Goal: Task Accomplishment & Management: Manage account settings

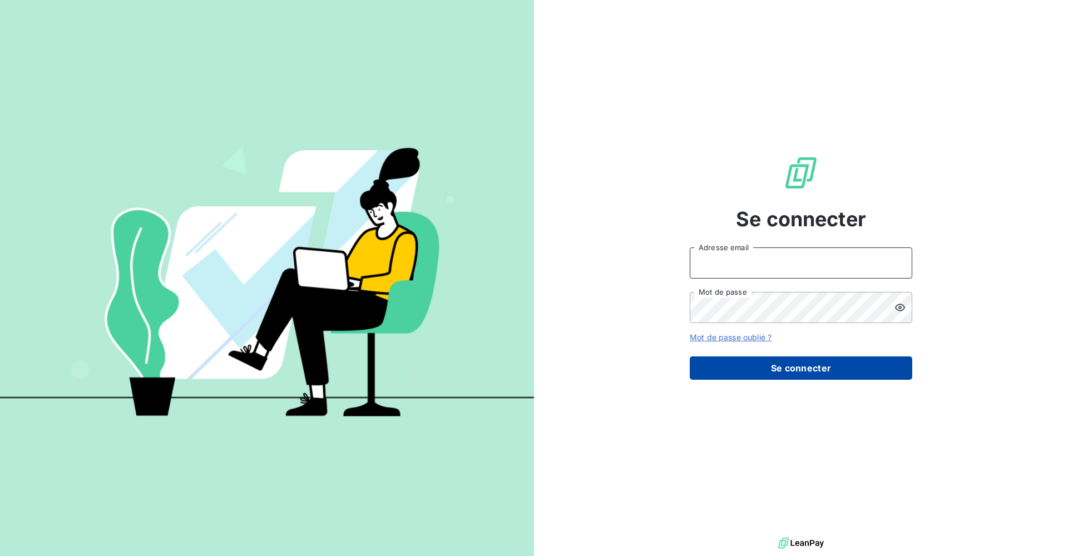
type input "[EMAIL_ADDRESS][DOMAIN_NAME]"
click at [793, 376] on button "Se connecter" at bounding box center [801, 367] width 222 height 23
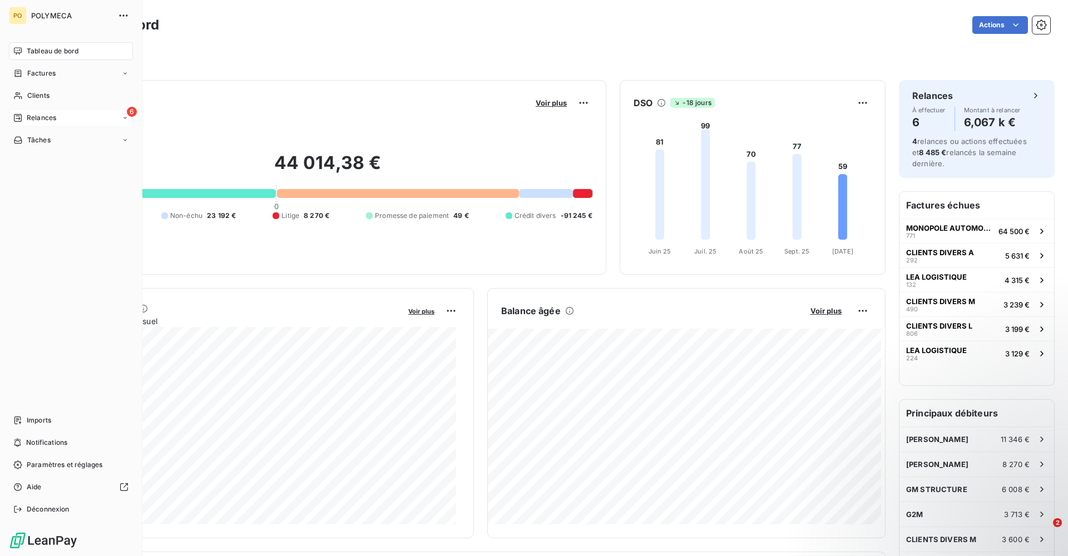
click at [82, 112] on div "6 Relances" at bounding box center [71, 118] width 124 height 18
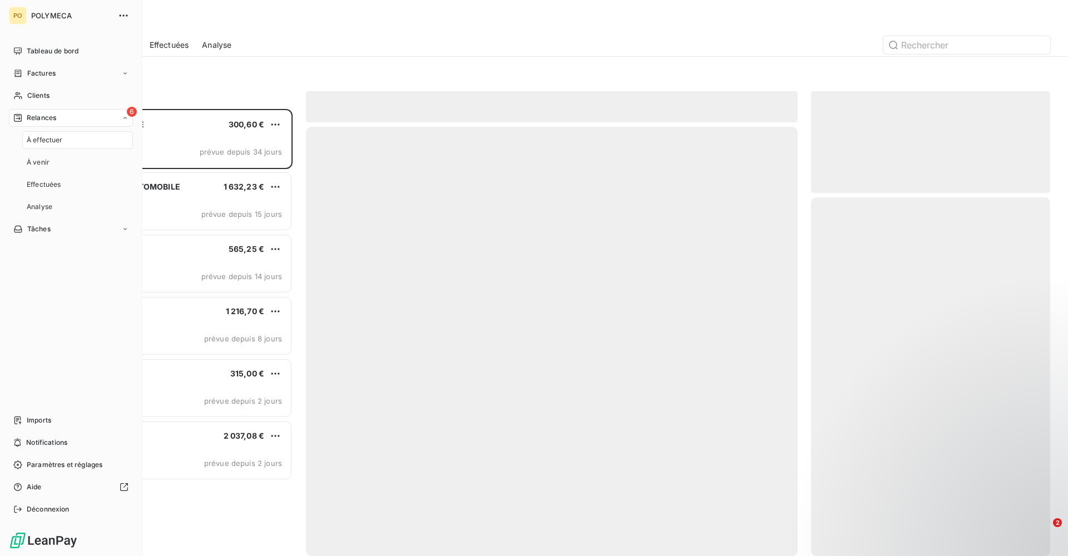
scroll to position [439, 231]
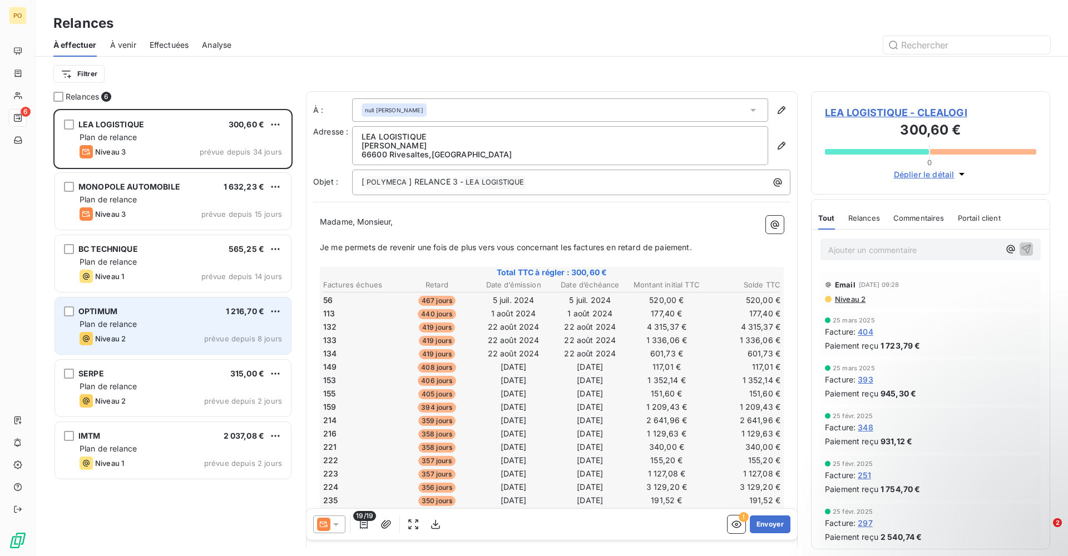
click at [175, 328] on div "Plan de relance" at bounding box center [181, 324] width 202 height 11
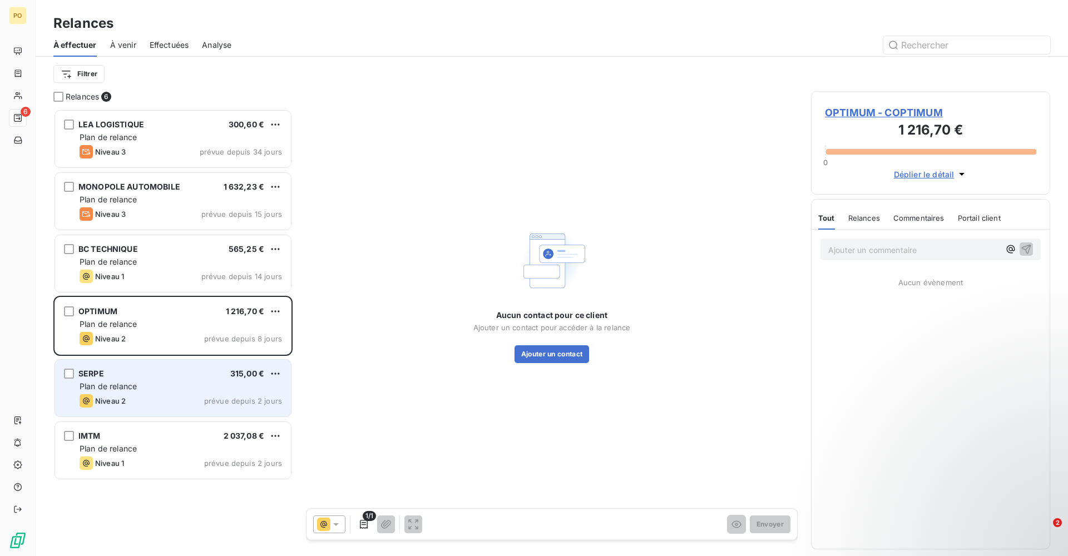
click at [173, 393] on div "[PERSON_NAME] 315,00 € Plan de relance Niveau 2 prévue depuis 2 jours" at bounding box center [173, 388] width 236 height 57
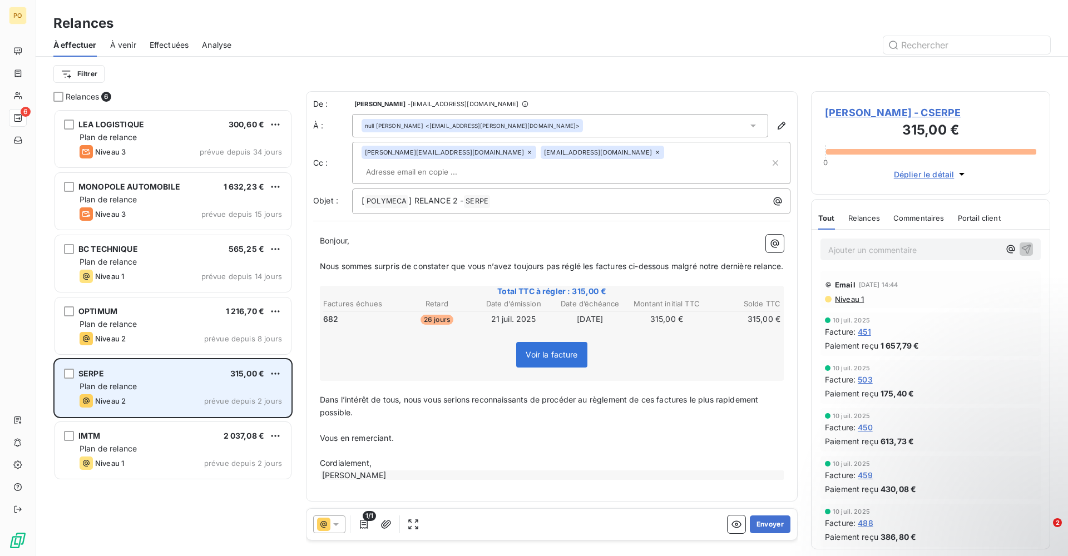
scroll to position [439, 231]
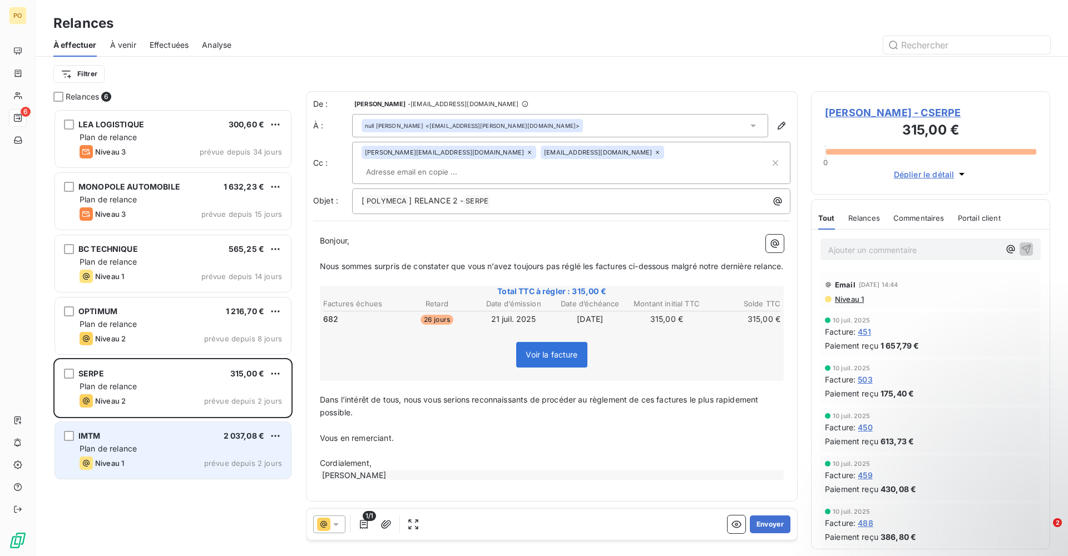
click at [173, 475] on div "IMTM 2 037,08 € Plan de relance Niveau 1 prévue depuis 2 jours" at bounding box center [173, 450] width 236 height 57
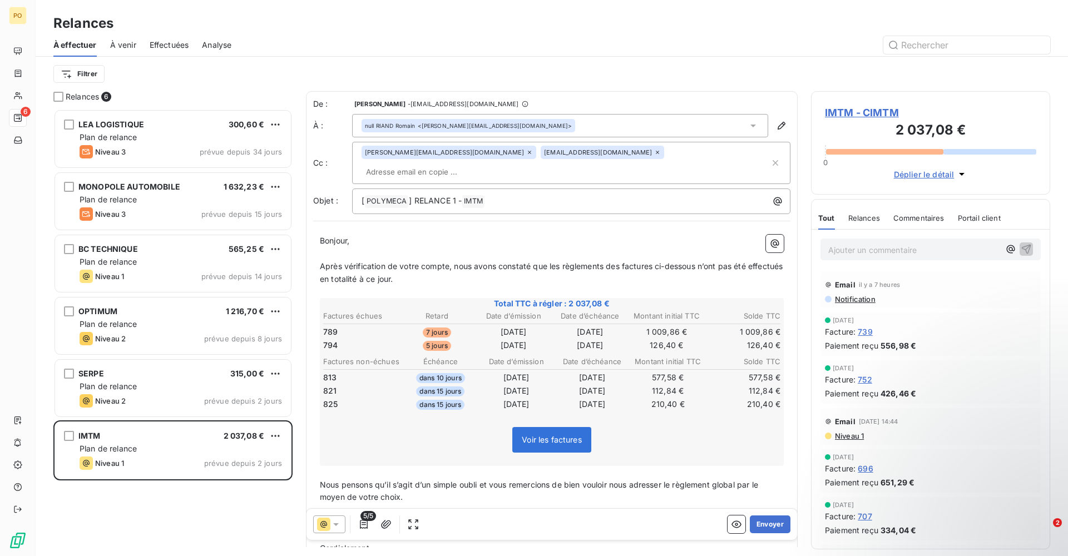
click at [836, 439] on span "Niveau 1" at bounding box center [849, 436] width 30 height 9
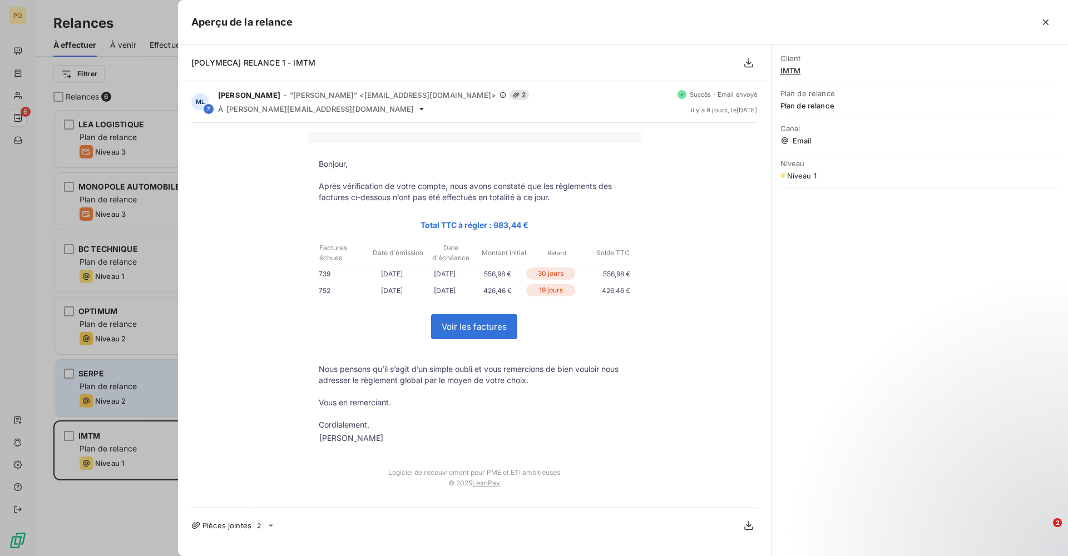
click at [88, 394] on div at bounding box center [534, 278] width 1068 height 556
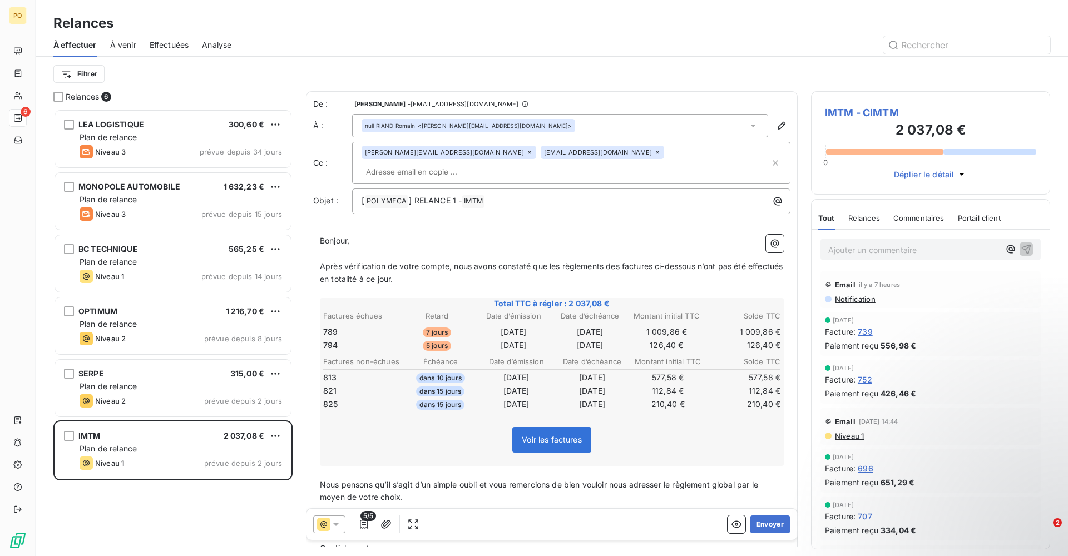
click at [854, 296] on span "Notification" at bounding box center [855, 299] width 42 height 9
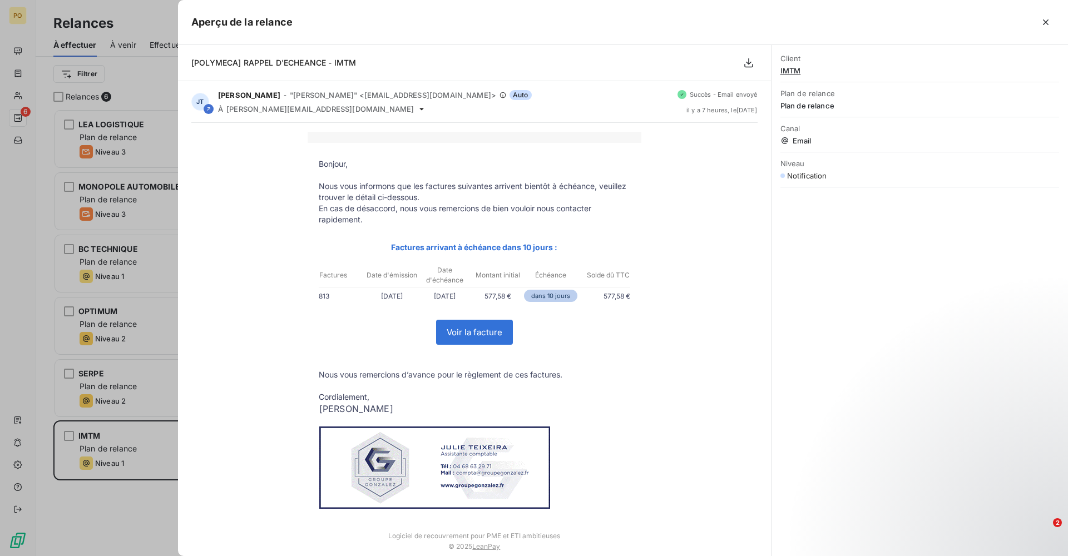
click at [100, 288] on div at bounding box center [534, 278] width 1068 height 556
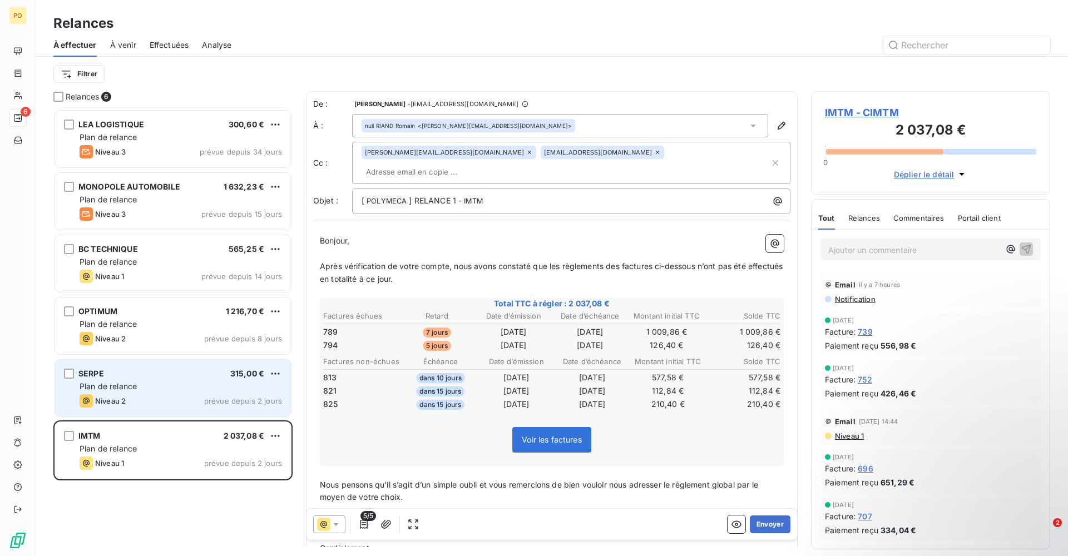
click at [181, 398] on div "Niveau 2 prévue depuis 2 jours" at bounding box center [181, 400] width 202 height 13
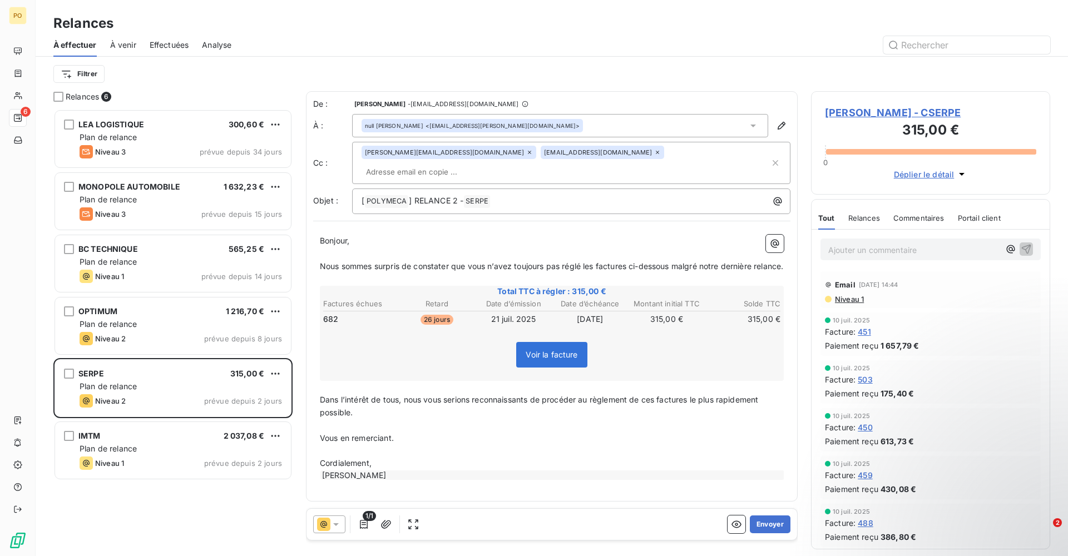
click at [853, 298] on span "Niveau 1" at bounding box center [849, 299] width 30 height 9
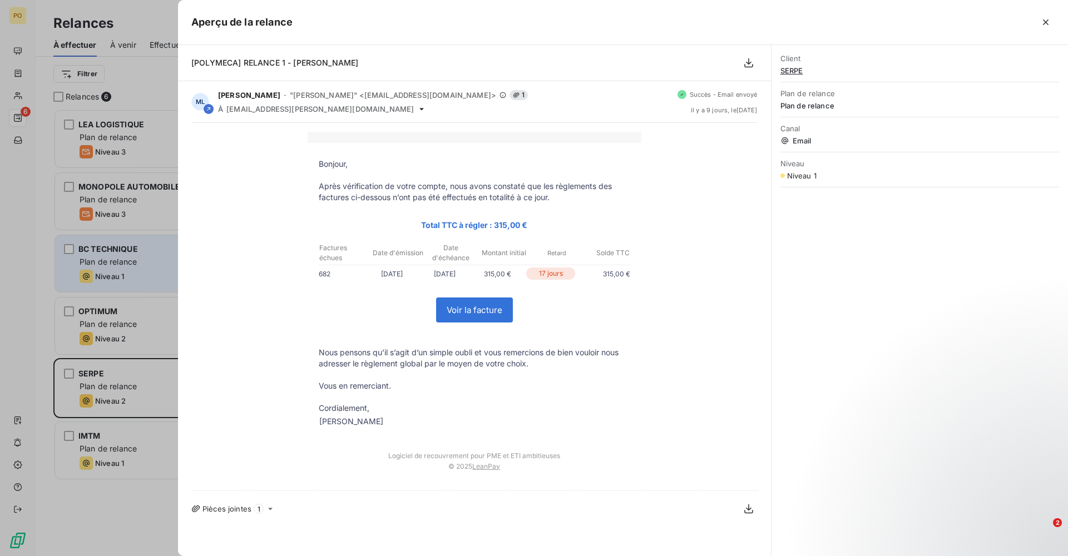
click at [126, 251] on div at bounding box center [534, 278] width 1068 height 556
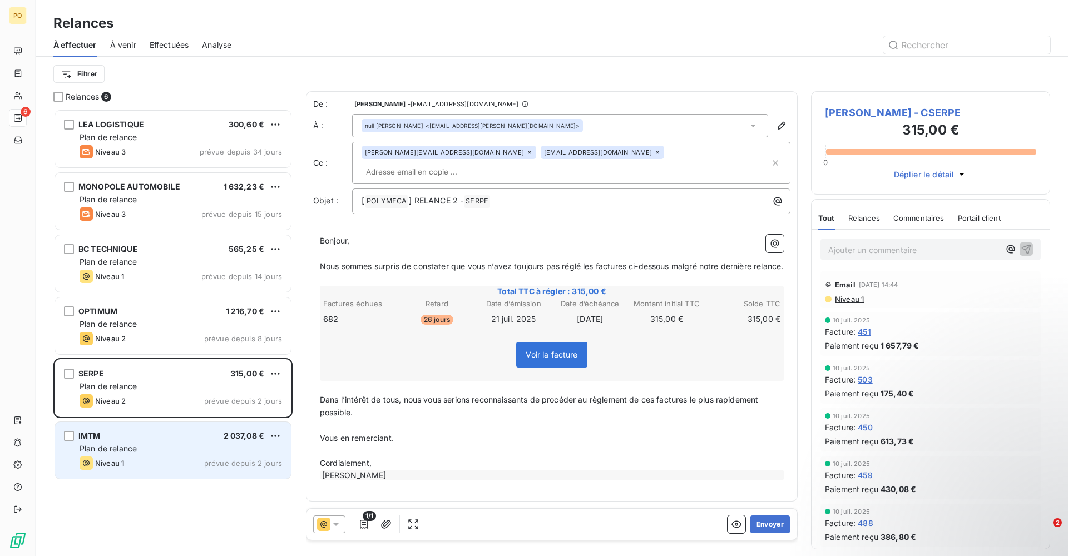
click at [250, 447] on div "Plan de relance" at bounding box center [181, 448] width 202 height 11
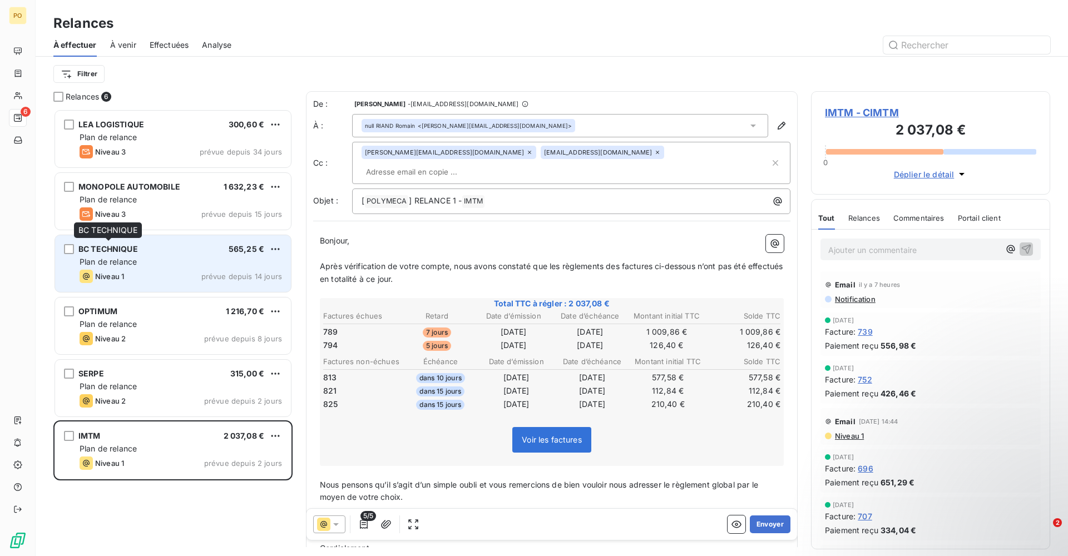
click at [116, 251] on span "BC TECHNIQUE" at bounding box center [108, 248] width 60 height 9
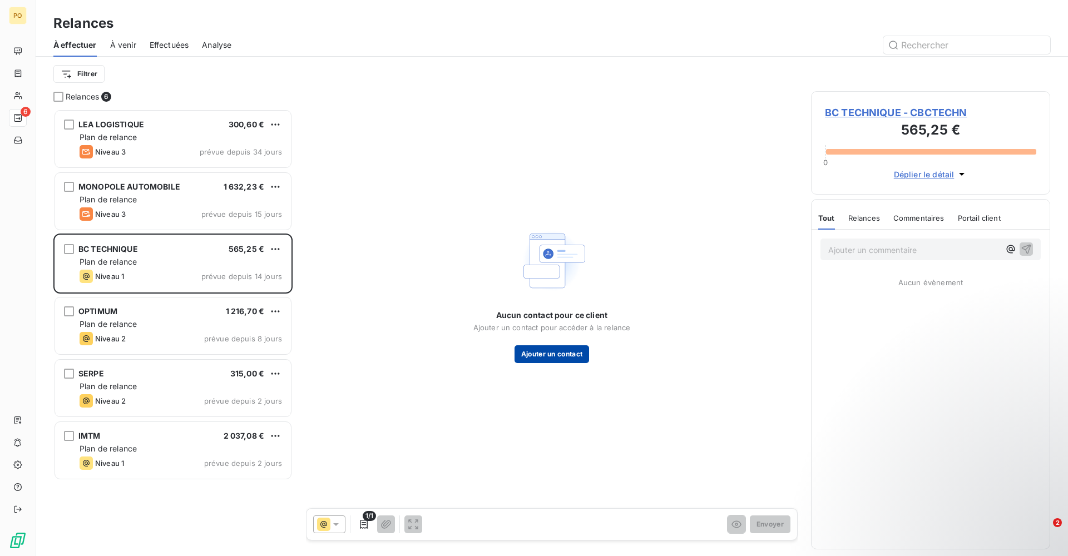
click at [585, 354] on button "Ajouter un contact" at bounding box center [551, 354] width 75 height 18
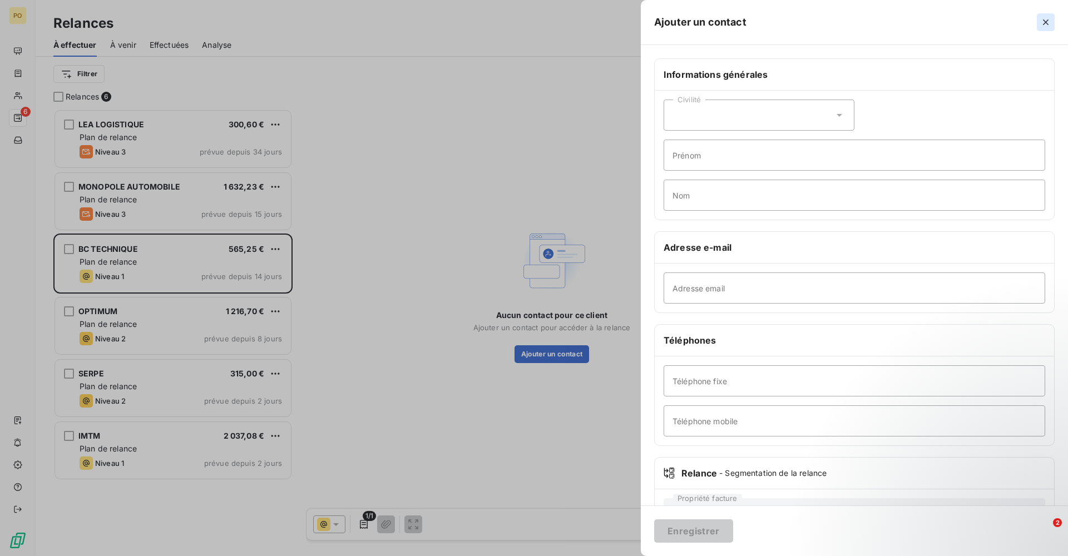
click at [1051, 23] on button "button" at bounding box center [1046, 22] width 18 height 18
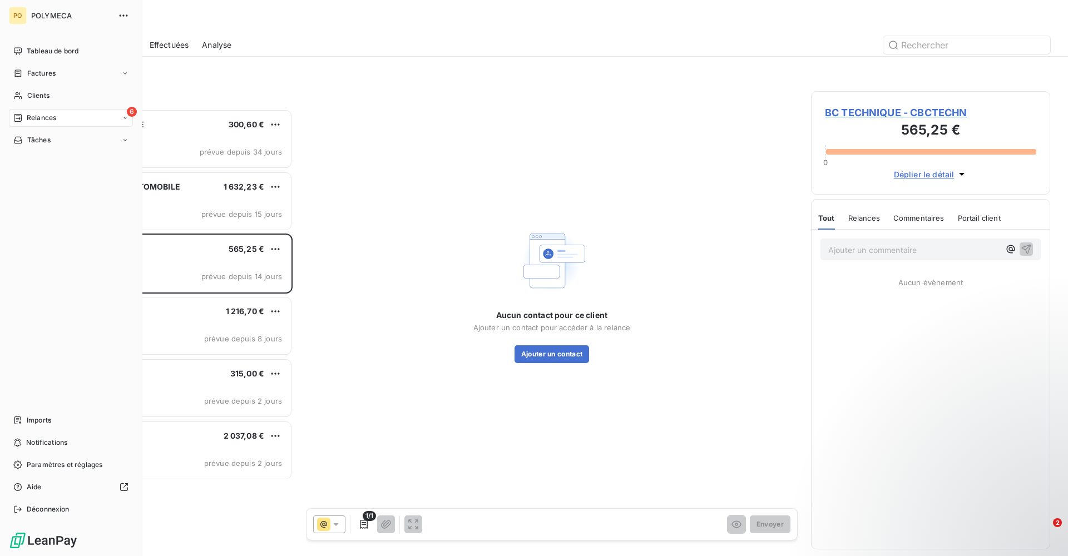
click at [128, 118] on div "6 Relances" at bounding box center [71, 118] width 124 height 18
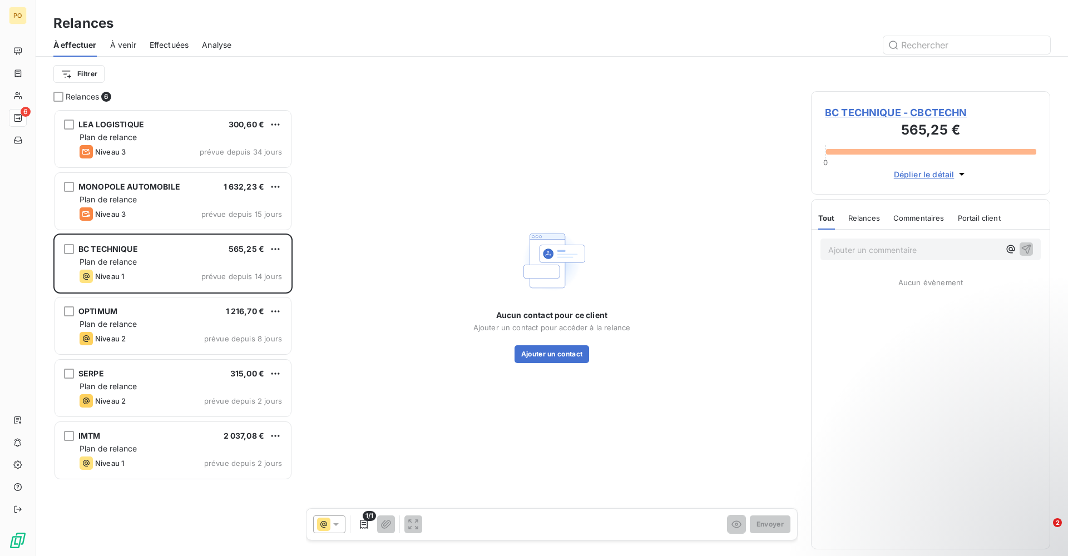
click at [517, 129] on div "Aucun contact pour ce client Ajouter un contact pour accéder à la relance Ajout…" at bounding box center [552, 294] width 492 height 406
